Goal: Task Accomplishment & Management: Complete application form

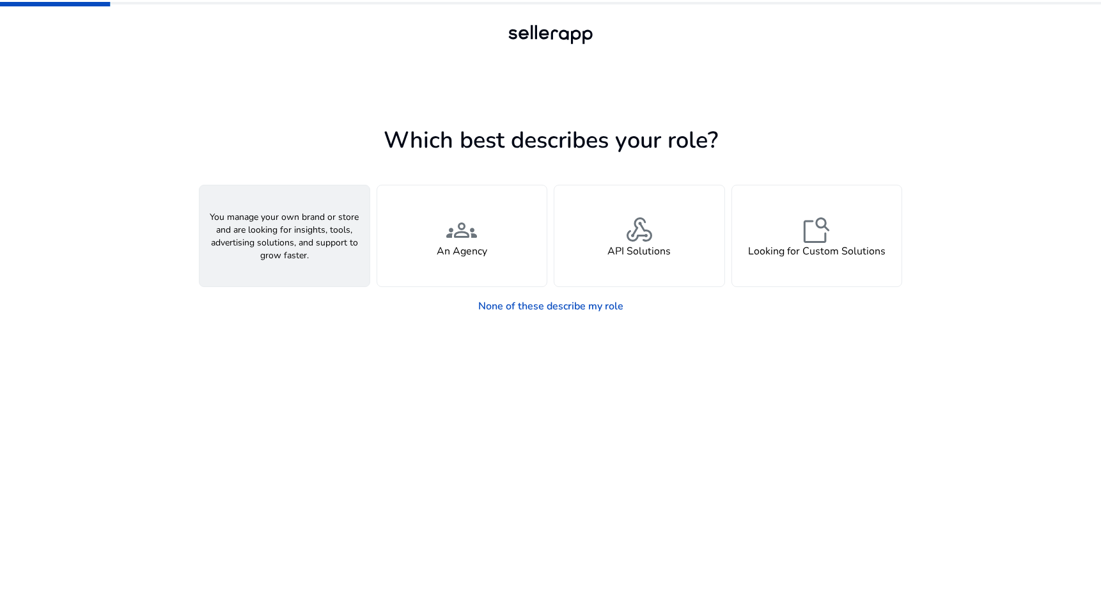
click at [306, 253] on div "person A Seller" at bounding box center [284, 235] width 170 height 101
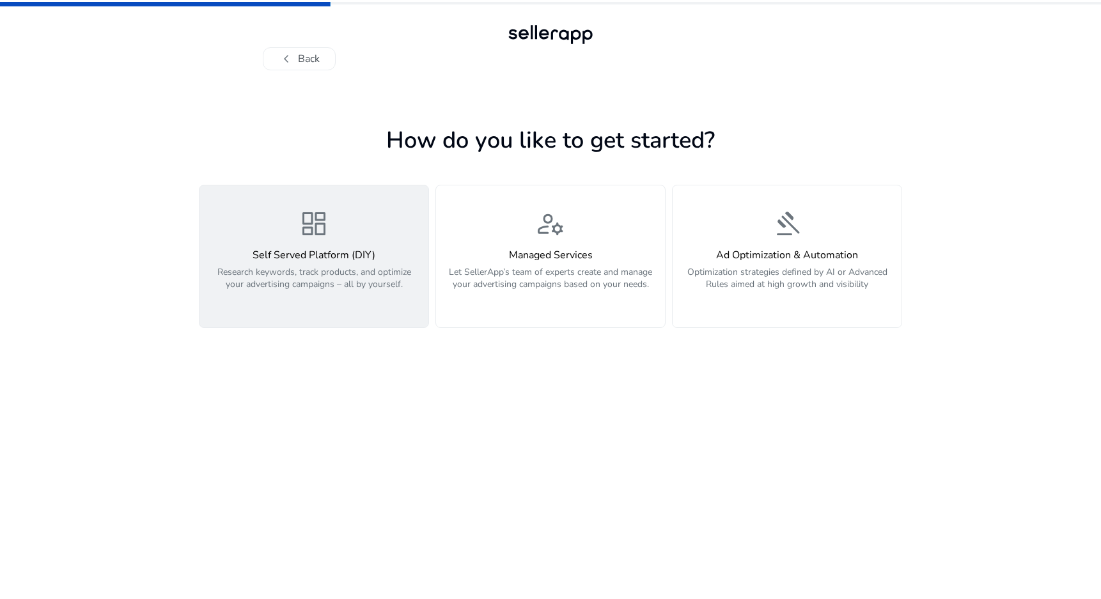
click at [345, 300] on p "Research keywords, track products, and optimize your advertising campaigns – al…" at bounding box center [313, 285] width 213 height 38
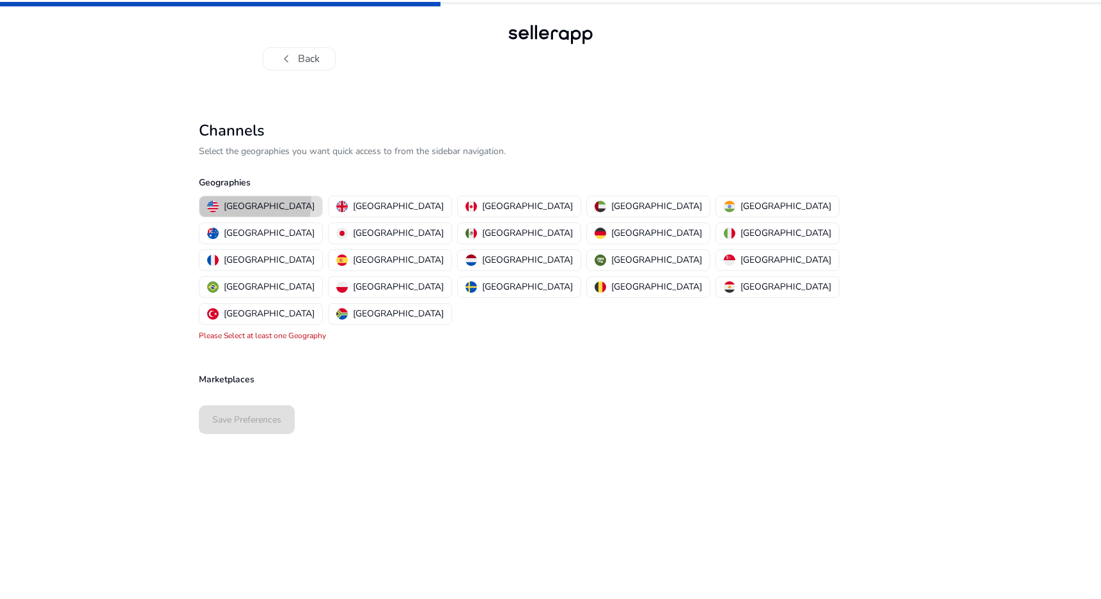
click at [254, 203] on p "[GEOGRAPHIC_DATA]" at bounding box center [269, 205] width 91 height 13
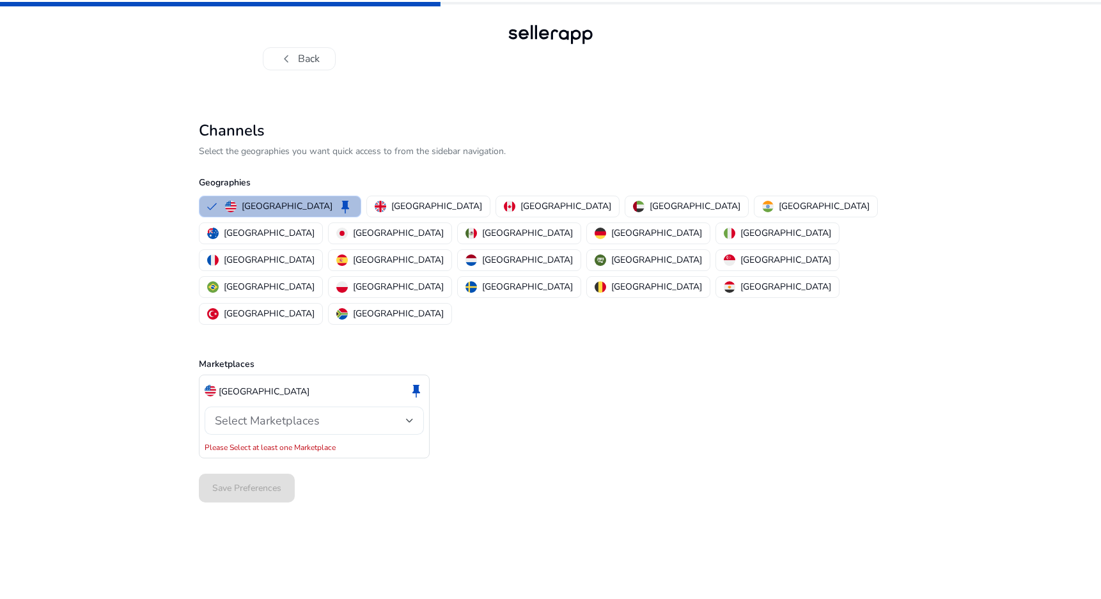
click at [291, 413] on span "Select Marketplaces" at bounding box center [267, 420] width 105 height 15
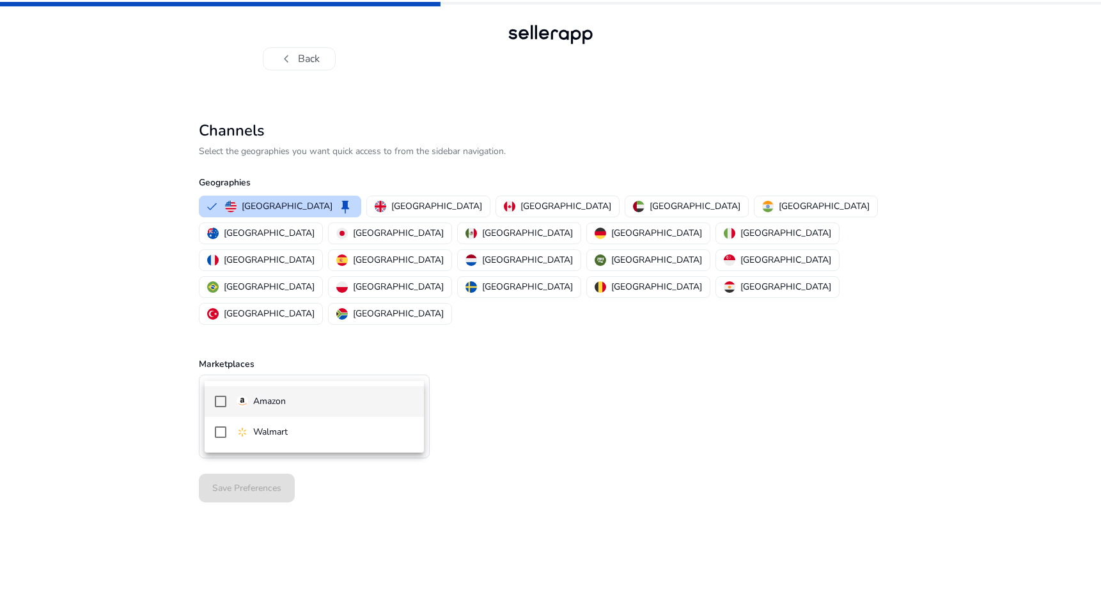
click at [291, 398] on span "Amazon" at bounding box center [324, 401] width 177 height 14
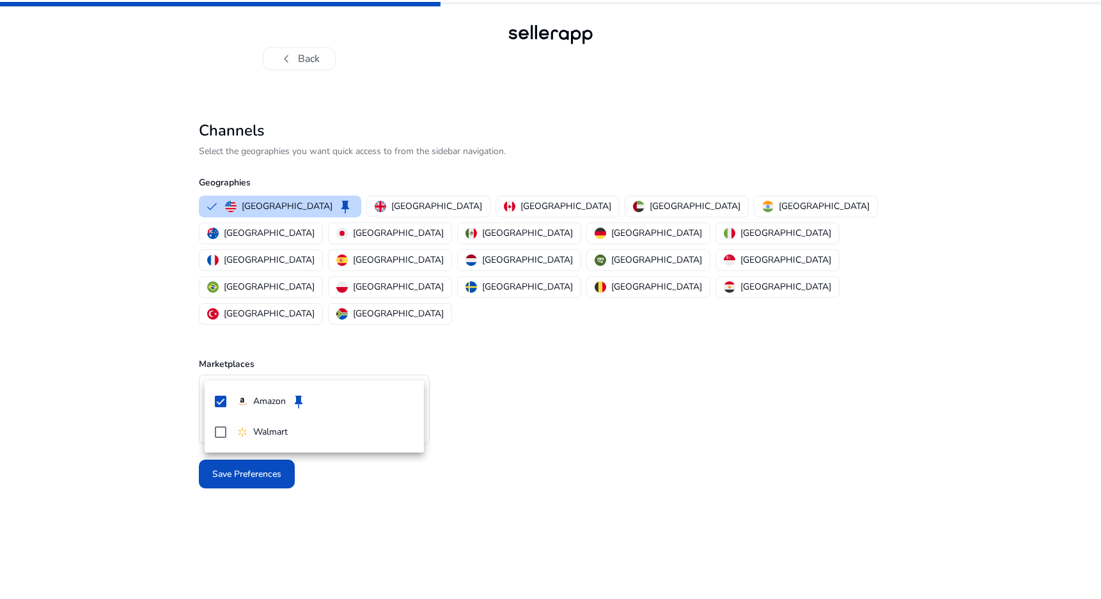
click at [180, 428] on div at bounding box center [550, 299] width 1101 height 599
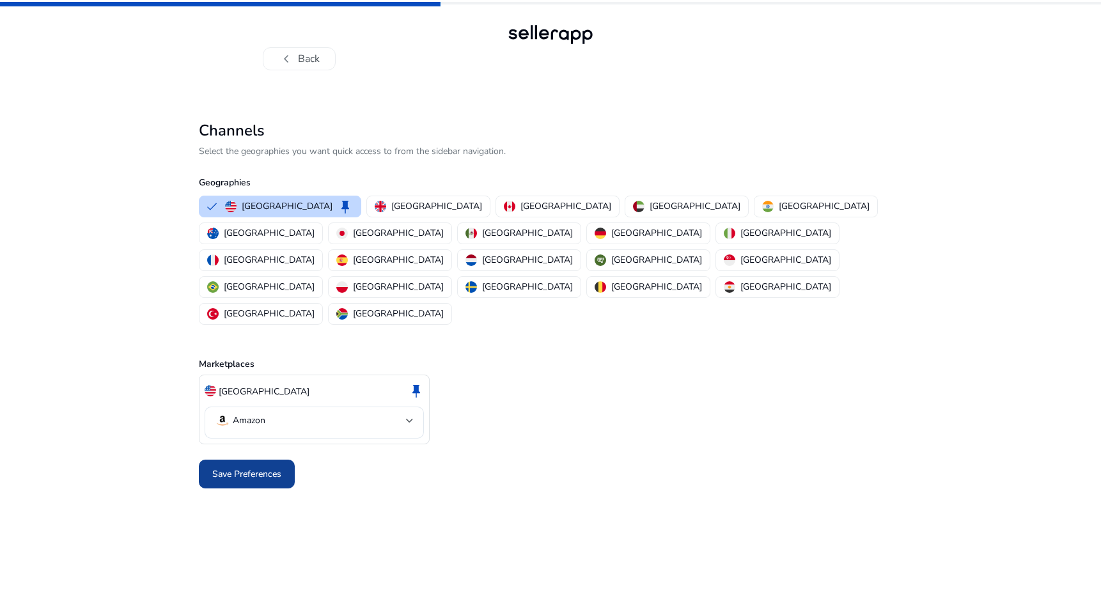
click at [230, 467] on span "Save Preferences" at bounding box center [246, 473] width 69 height 13
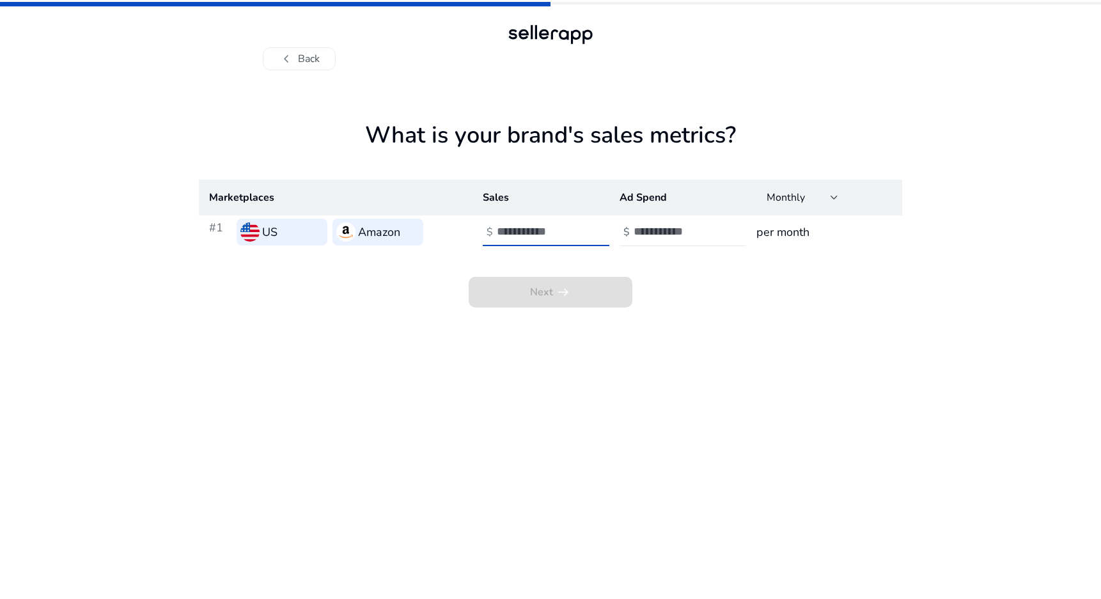
click at [539, 233] on input "number" at bounding box center [540, 231] width 86 height 14
type input "*"
click at [672, 232] on input "number" at bounding box center [676, 231] width 86 height 14
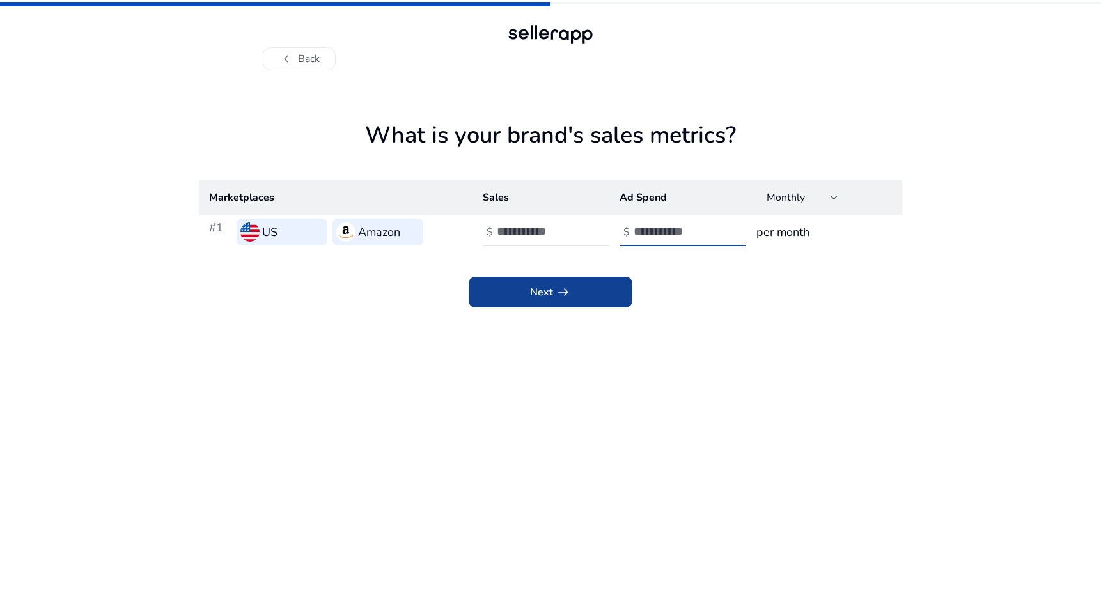
type input "*"
click at [582, 297] on span at bounding box center [550, 292] width 164 height 31
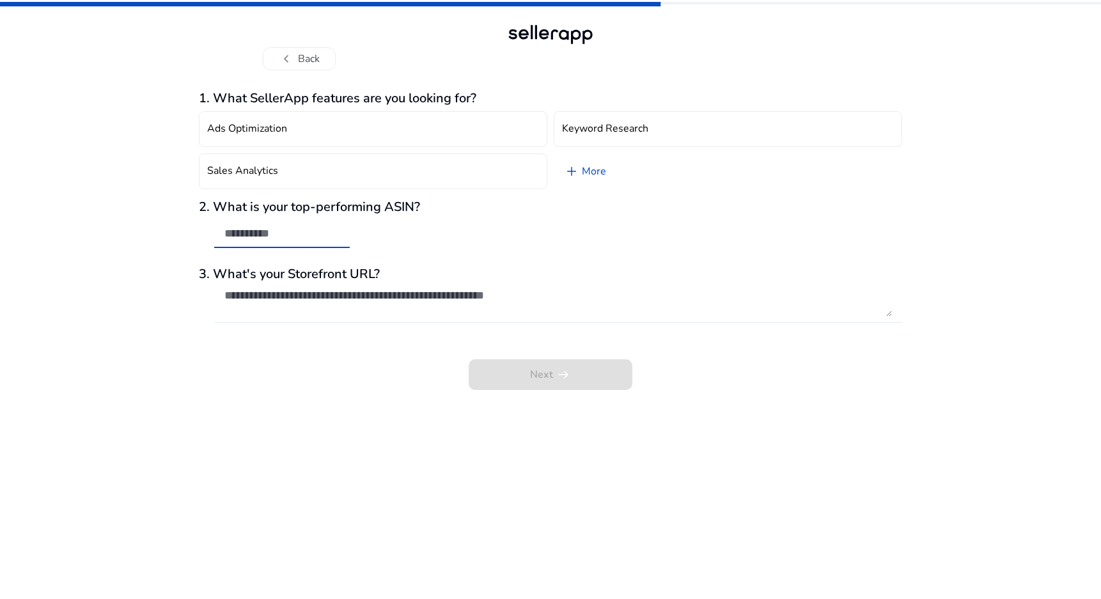
click at [316, 233] on input "text" at bounding box center [281, 233] width 115 height 14
type input "**********"
click at [434, 316] on textarea at bounding box center [557, 302] width 667 height 28
drag, startPoint x: 327, startPoint y: 238, endPoint x: 198, endPoint y: 243, distance: 128.6
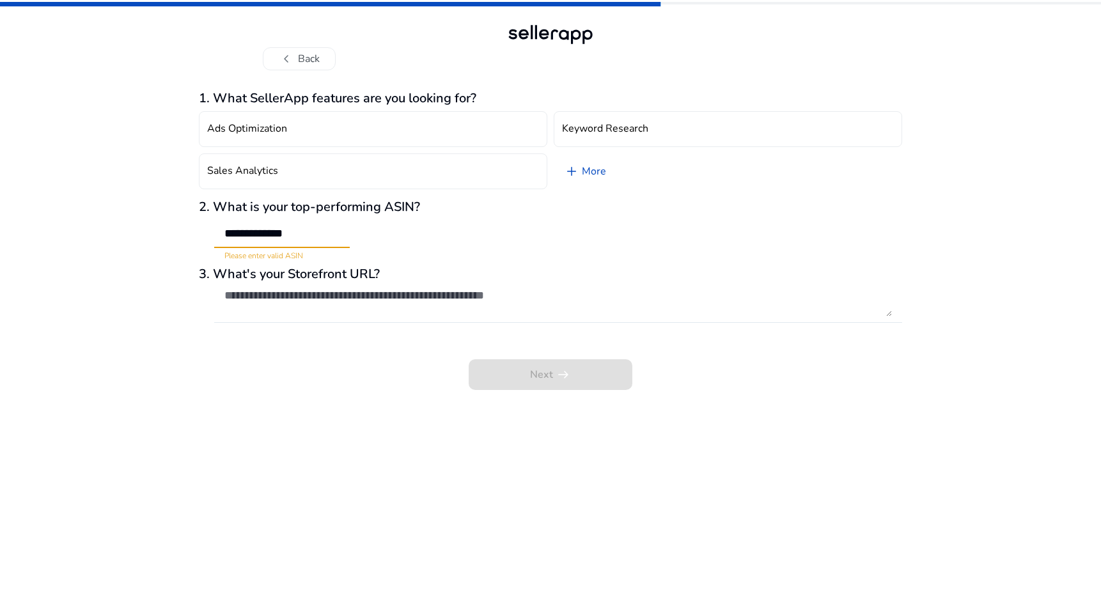
click at [199, 243] on mat-form-field "**********" at bounding box center [274, 241] width 151 height 42
paste input "**********"
type input "**********"
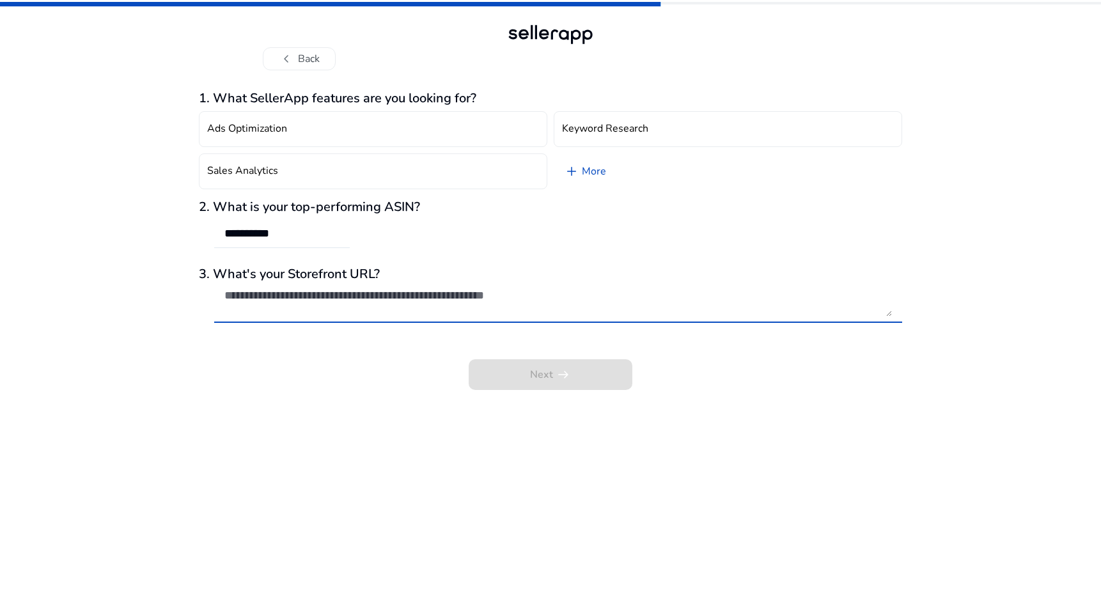
click at [340, 300] on textarea at bounding box center [557, 302] width 667 height 28
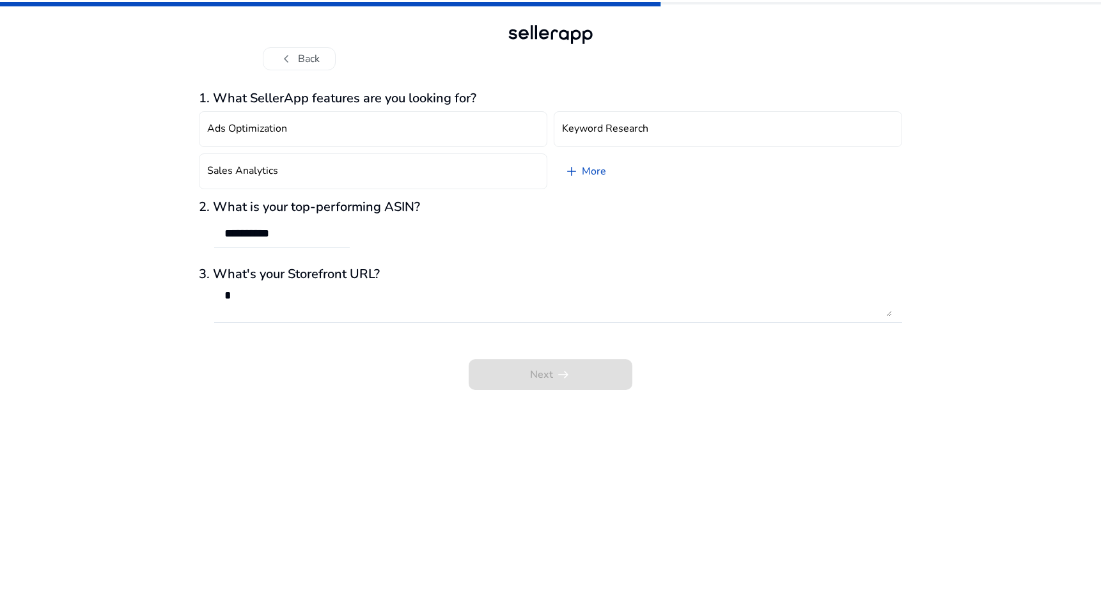
click at [440, 375] on div "Next arrow_right_alt" at bounding box center [550, 365] width 703 height 49
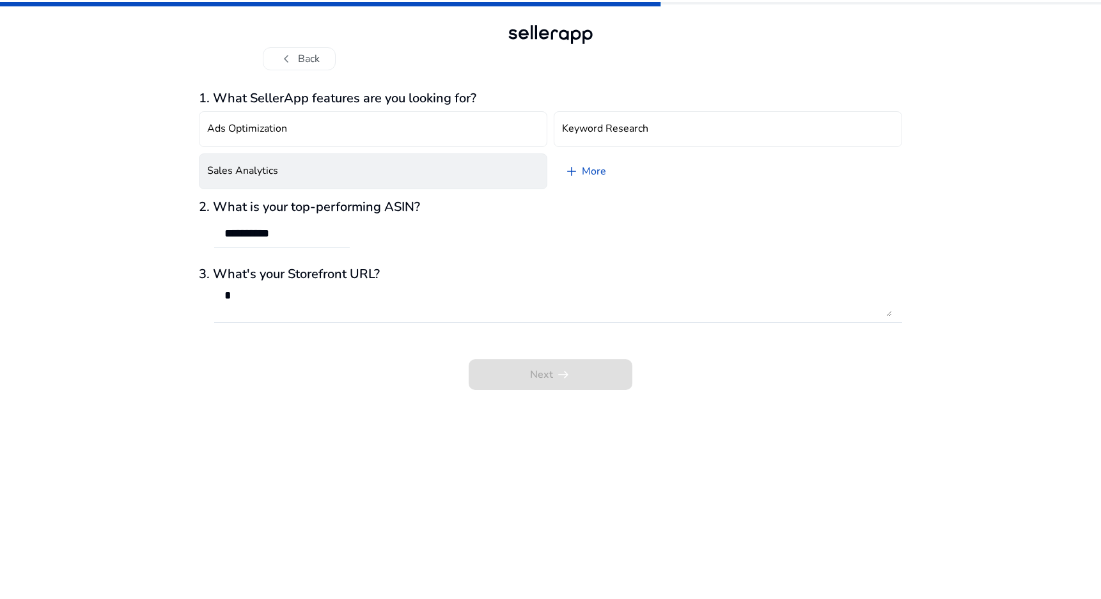
click at [396, 176] on button "Sales Analytics" at bounding box center [373, 171] width 348 height 36
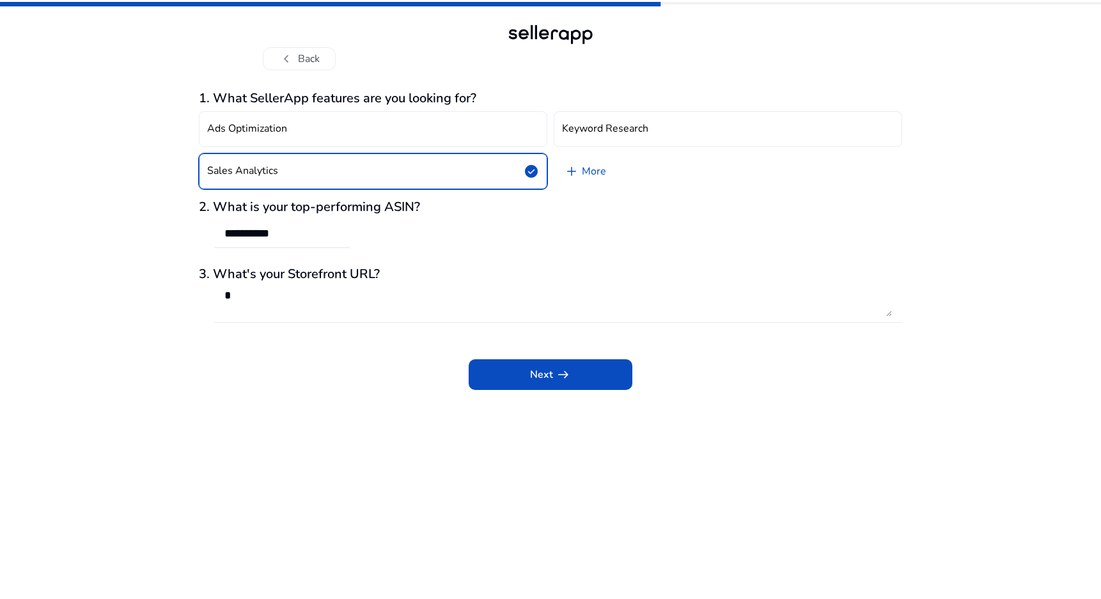
click at [428, 290] on textarea at bounding box center [557, 302] width 667 height 28
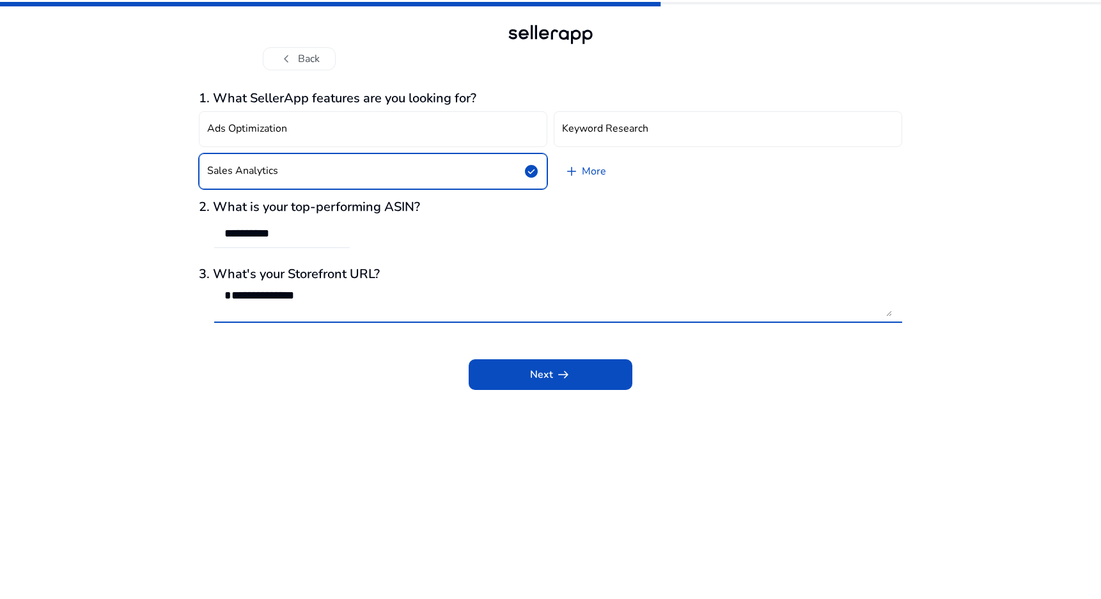
click at [228, 297] on textarea "**********" at bounding box center [557, 302] width 667 height 28
click at [387, 295] on textarea "**********" at bounding box center [557, 302] width 667 height 28
type textarea "**********"
click at [518, 383] on span at bounding box center [550, 374] width 164 height 31
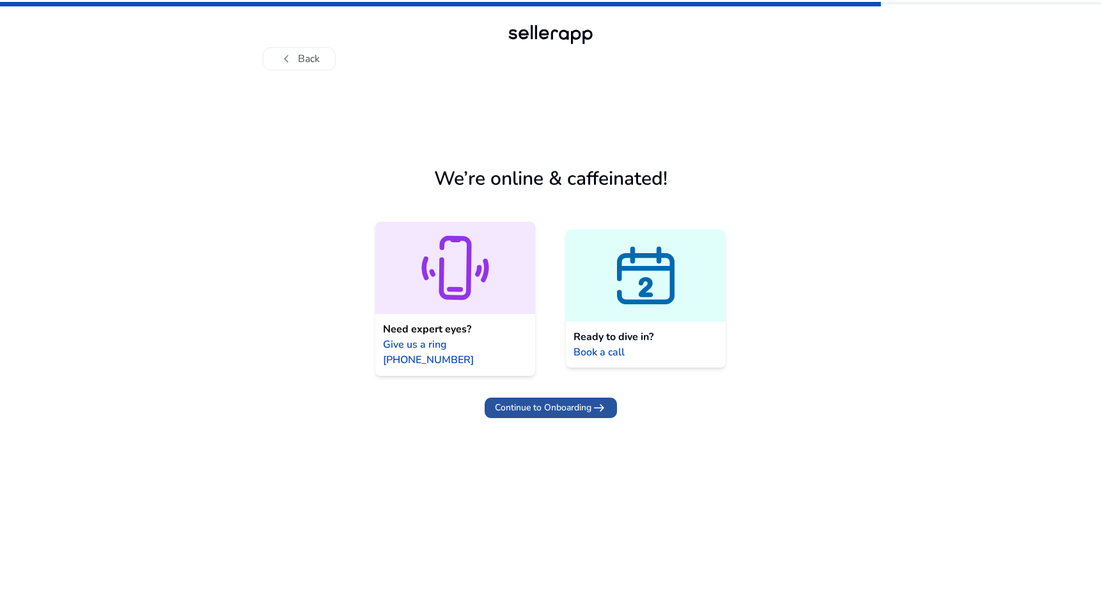
click at [552, 412] on span "Continue to Onboarding" at bounding box center [543, 407] width 97 height 13
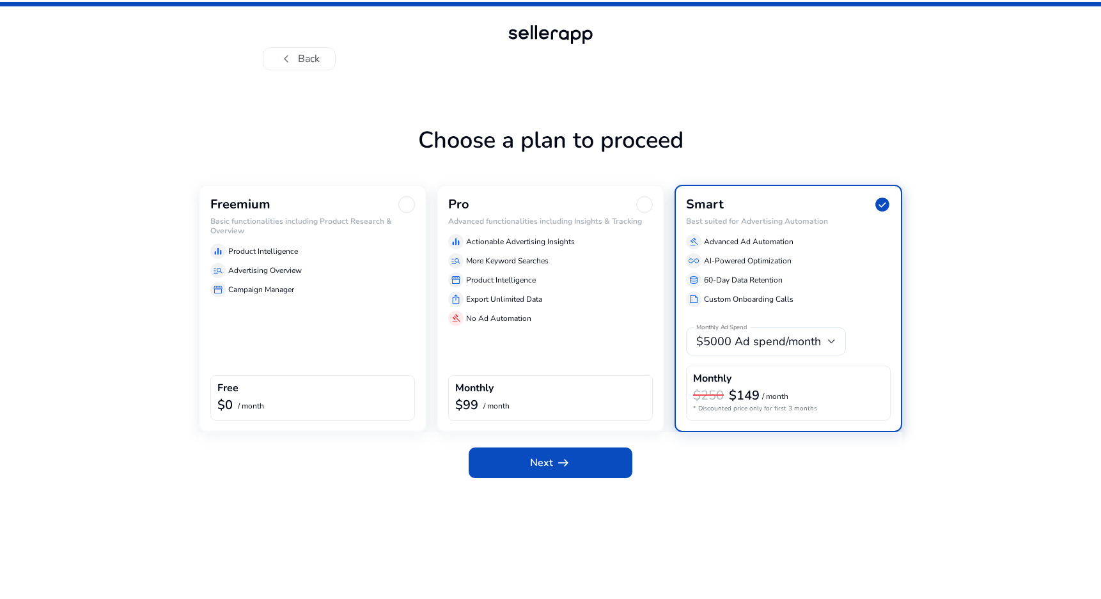
click at [304, 316] on div "Freemium Basic functionalities including Product Research & Overview equalizer …" at bounding box center [313, 308] width 228 height 247
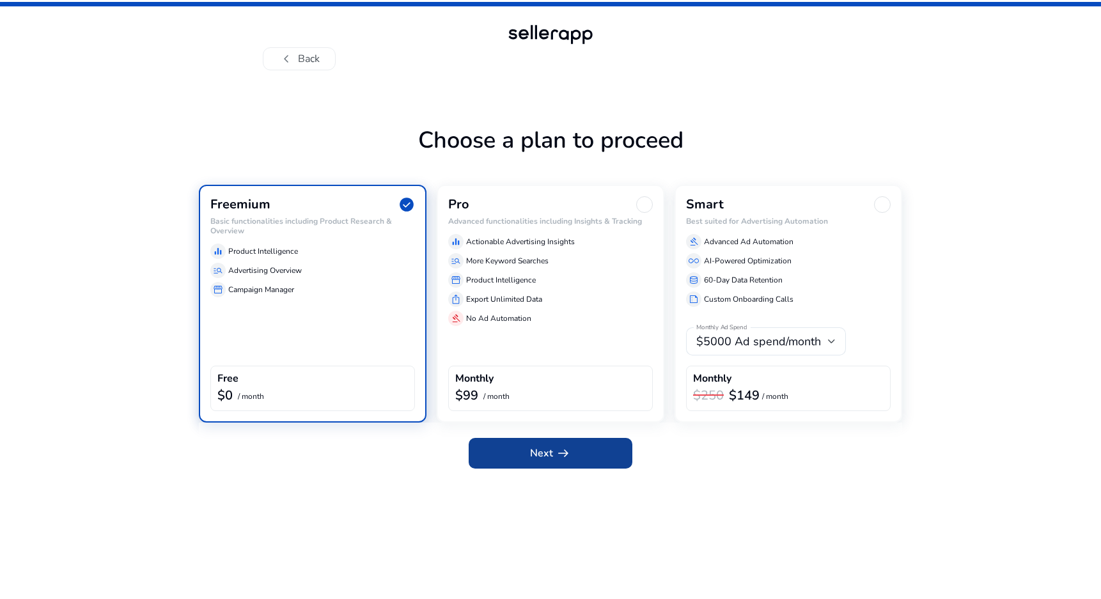
click at [522, 459] on span at bounding box center [550, 453] width 164 height 31
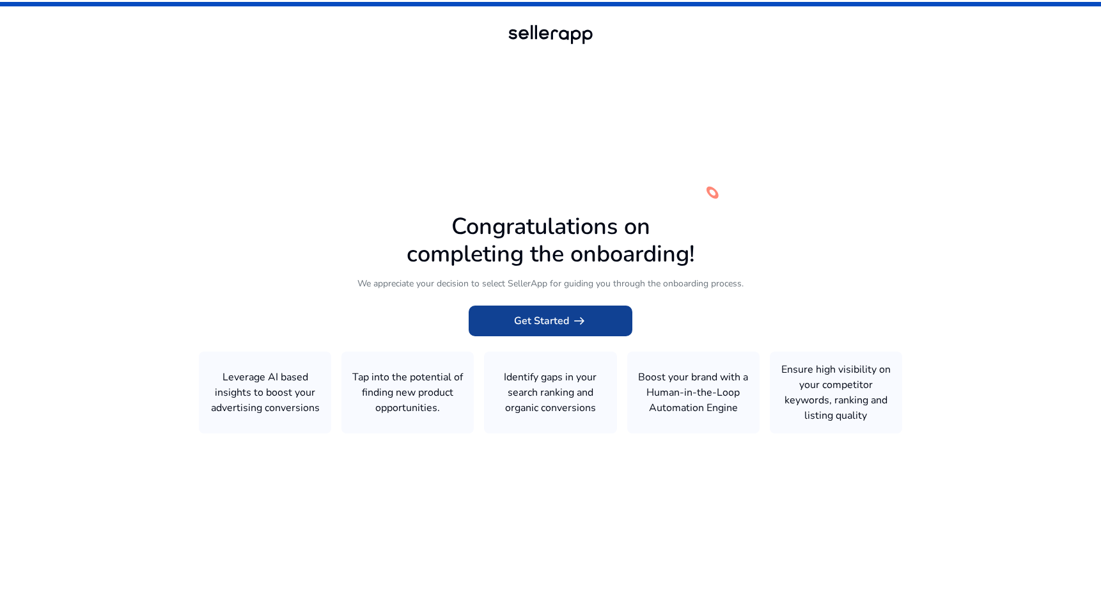
click at [574, 325] on span "arrow_right_alt" at bounding box center [578, 320] width 15 height 15
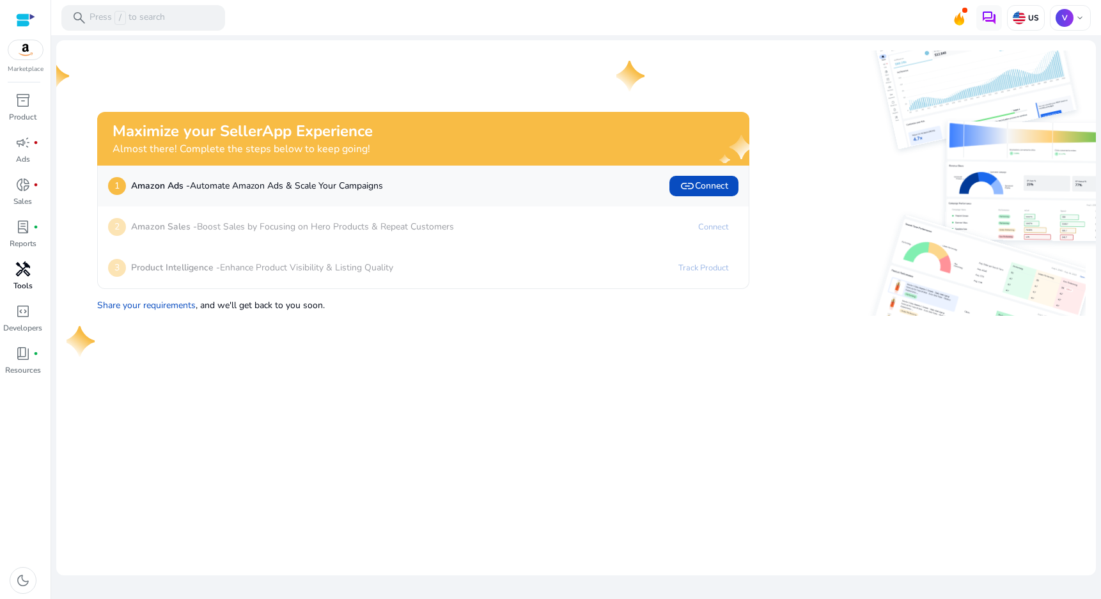
click at [27, 273] on span "handyman" at bounding box center [22, 268] width 15 height 15
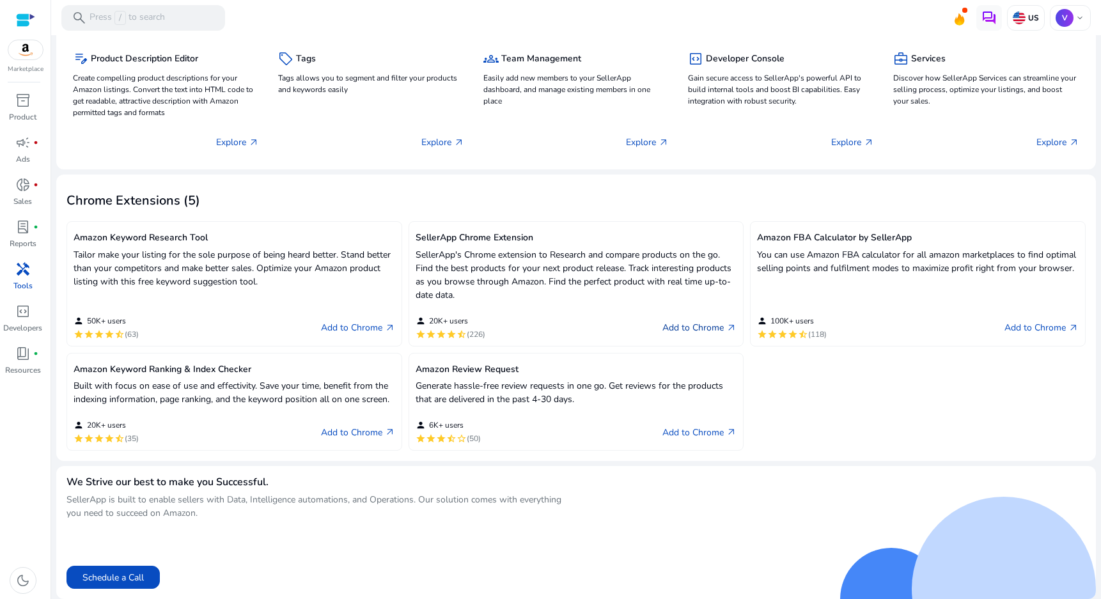
click at [708, 326] on link "Add to Chrome arrow_outward" at bounding box center [699, 327] width 74 height 15
click at [352, 325] on link "Add to Chrome arrow_outward" at bounding box center [358, 327] width 74 height 15
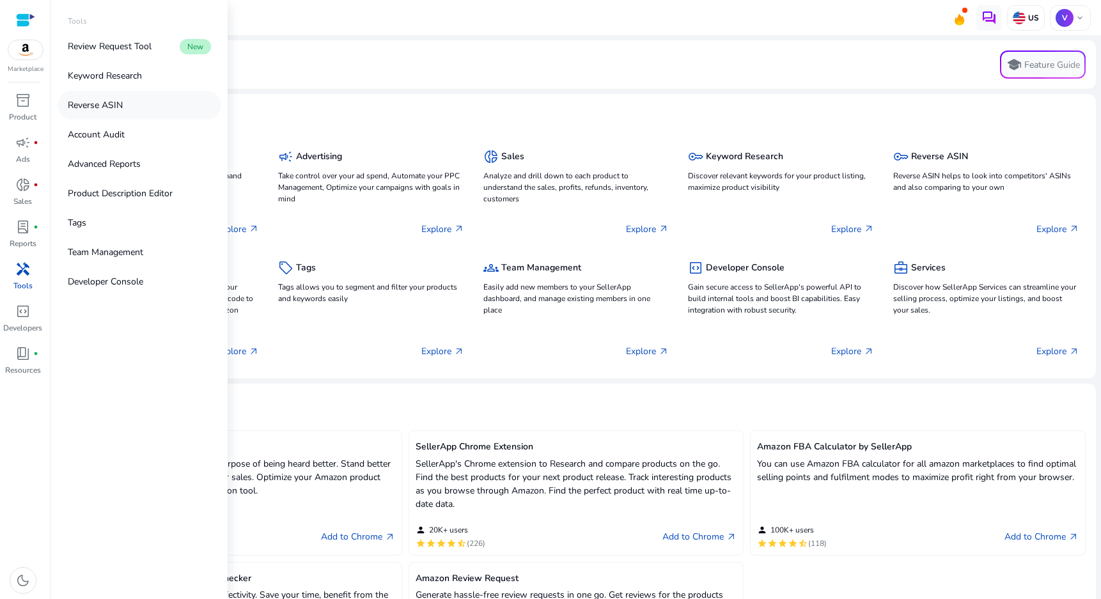
click at [105, 93] on link "Reverse ASIN" at bounding box center [140, 105] width 164 height 29
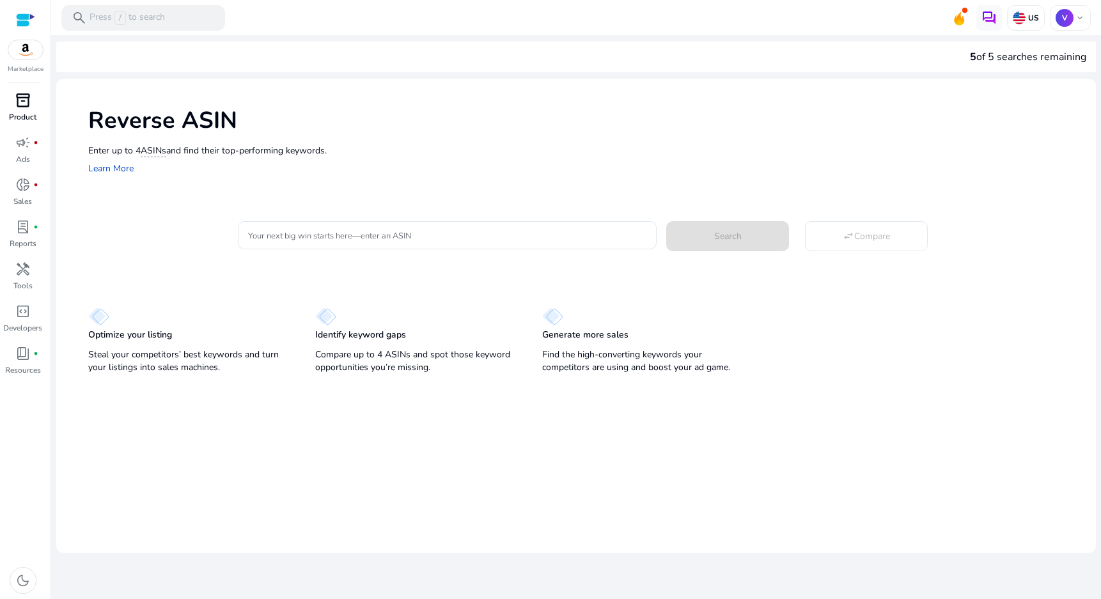
click at [20, 98] on span "inventory_2" at bounding box center [22, 100] width 15 height 15
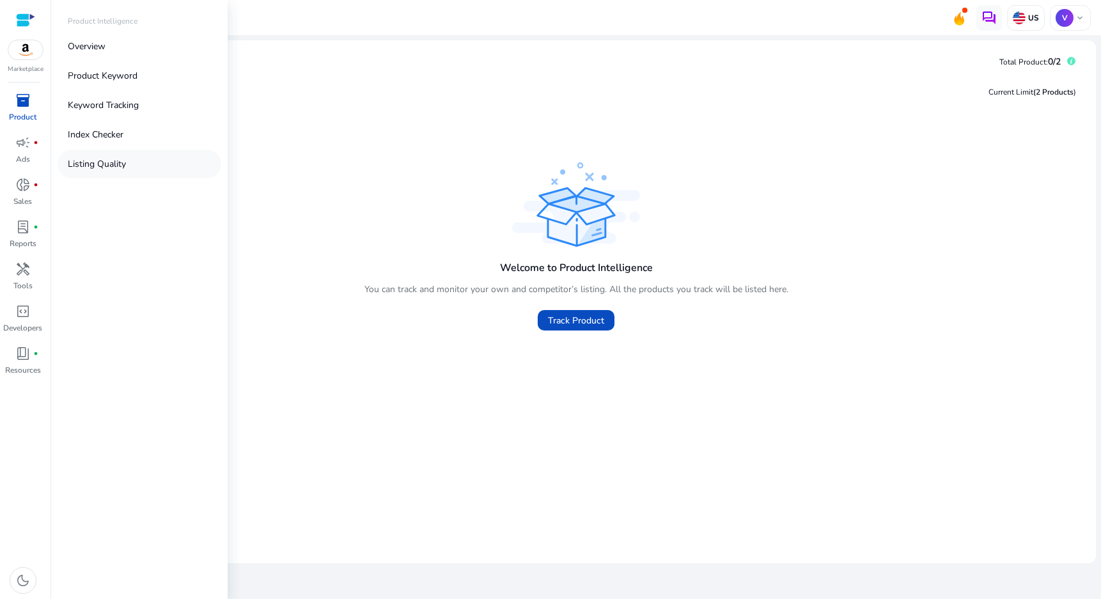
click at [93, 167] on p "Listing Quality" at bounding box center [97, 163] width 58 height 13
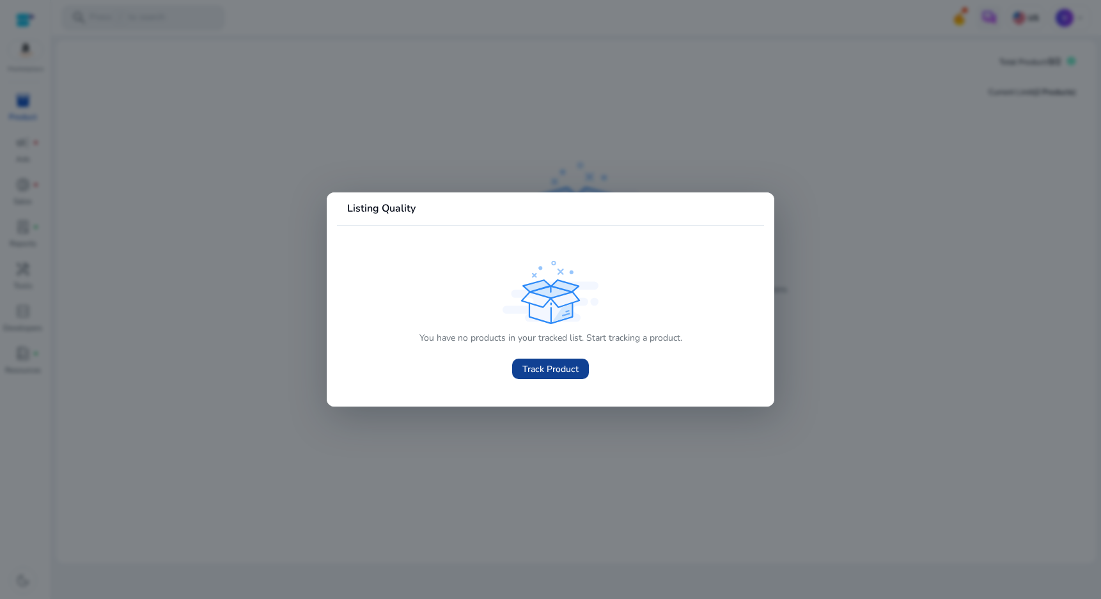
click at [530, 371] on span "Track Product" at bounding box center [550, 368] width 56 height 13
